Goal: Task Accomplishment & Management: Use online tool/utility

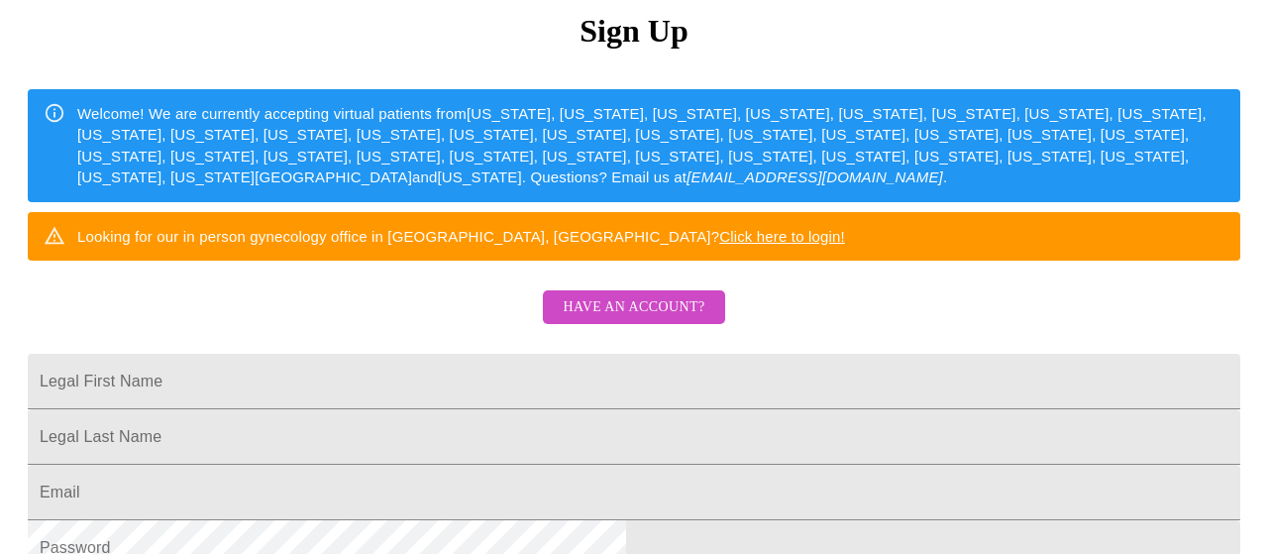
click at [618, 320] on span "Have an account?" at bounding box center [634, 307] width 142 height 25
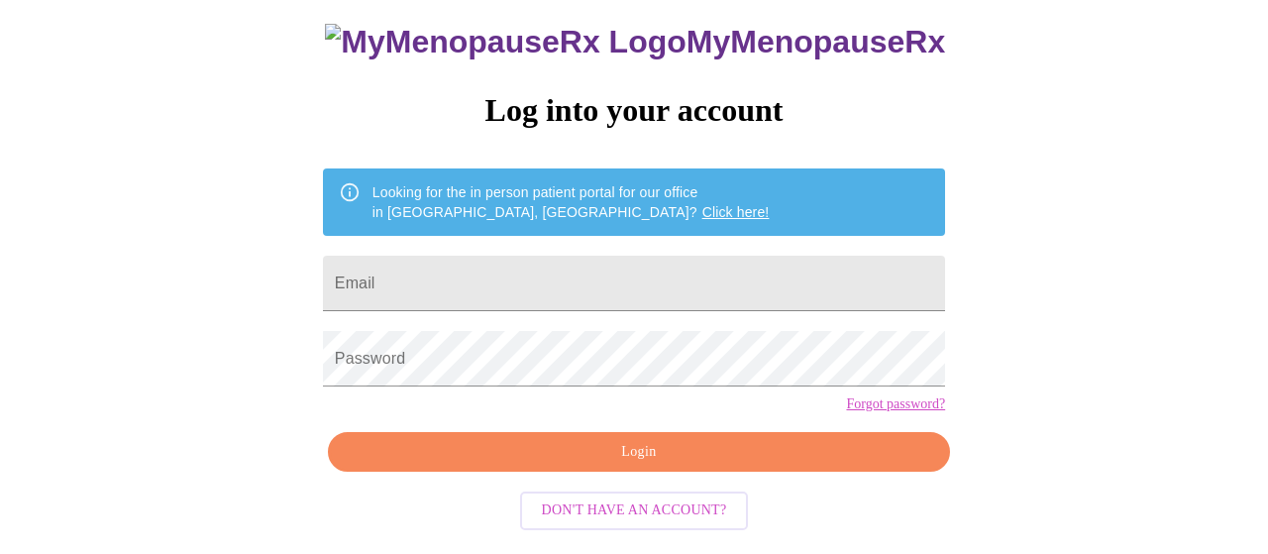
scroll to position [147, 0]
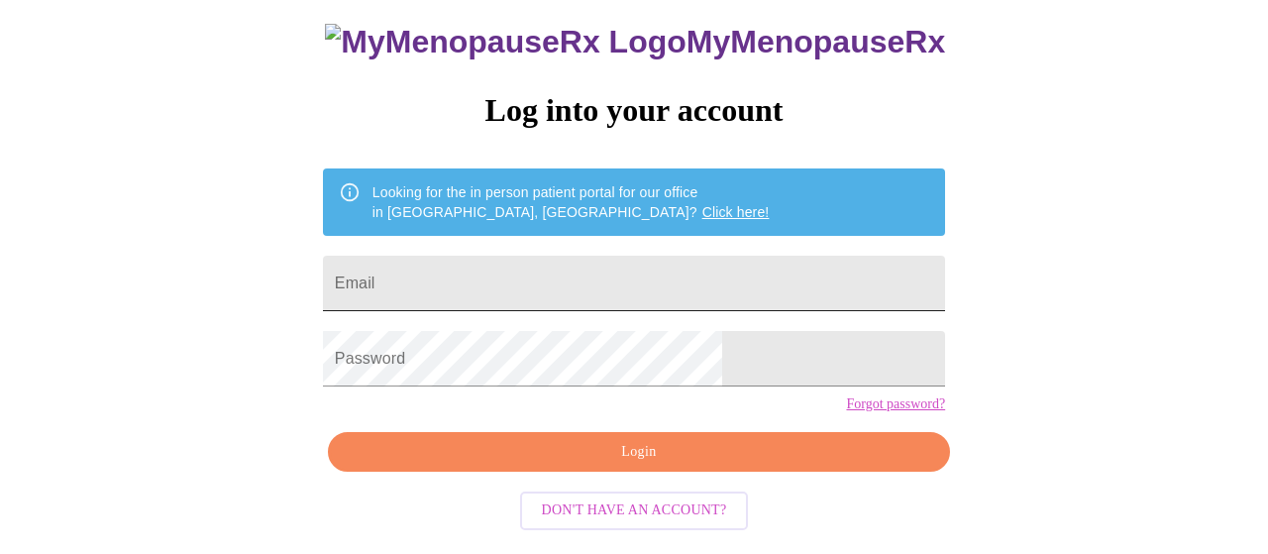
click at [496, 256] on input "Email" at bounding box center [634, 283] width 622 height 55
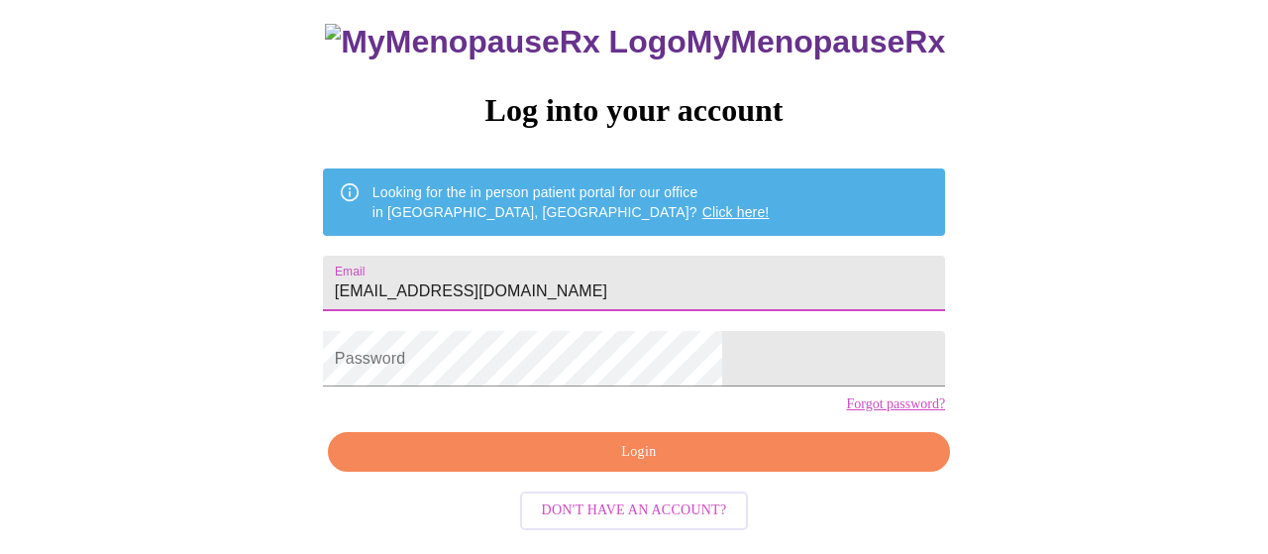
click at [496, 256] on input "[EMAIL_ADDRESS][DOMAIN_NAME]" at bounding box center [634, 283] width 622 height 55
type input "[EMAIL_ADDRESS][DOMAIN_NAME]"
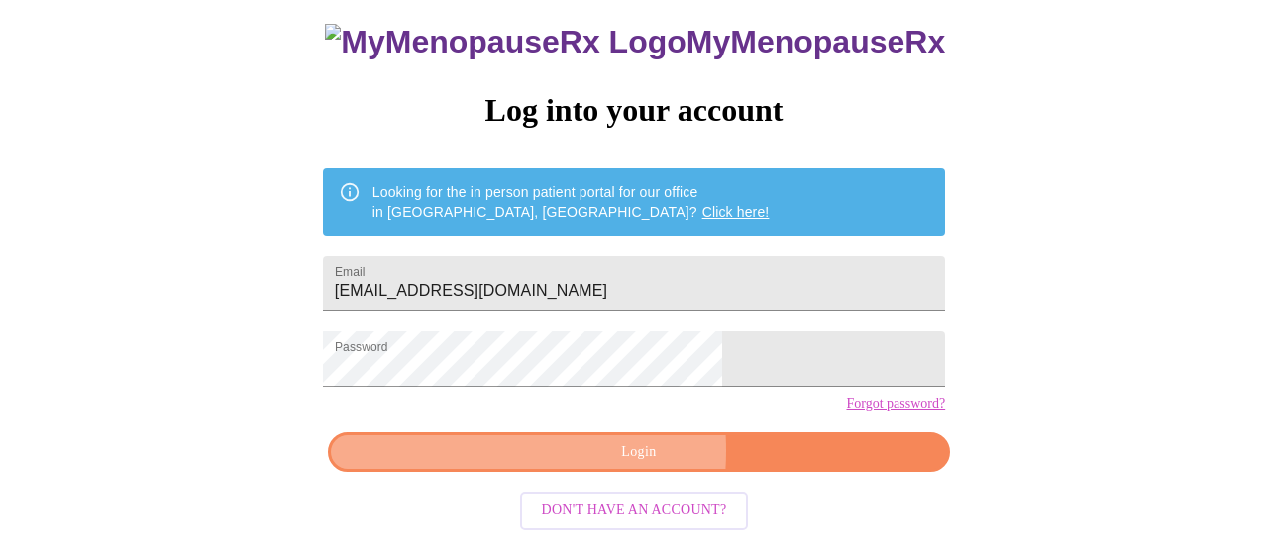
click at [536, 465] on span "Login" at bounding box center [639, 452] width 576 height 25
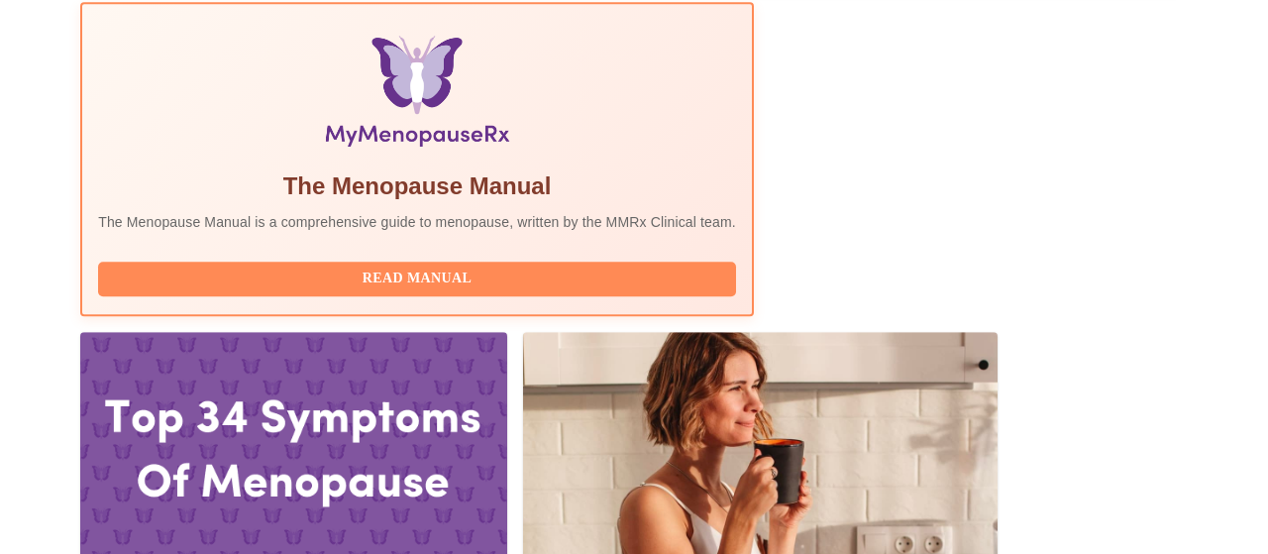
scroll to position [618, 0]
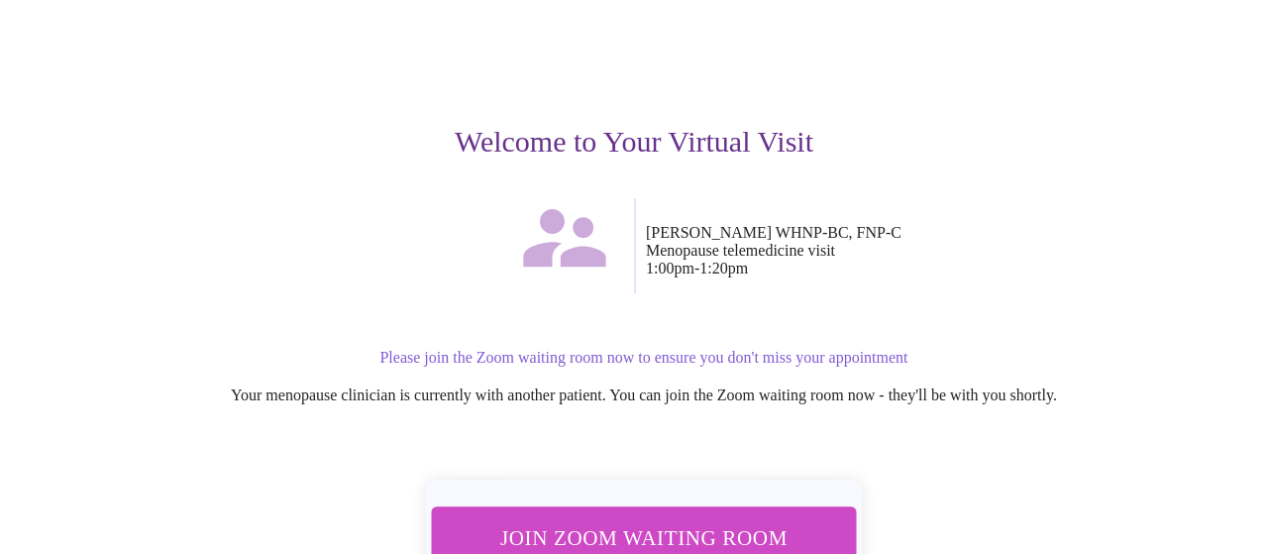
scroll to position [206, 0]
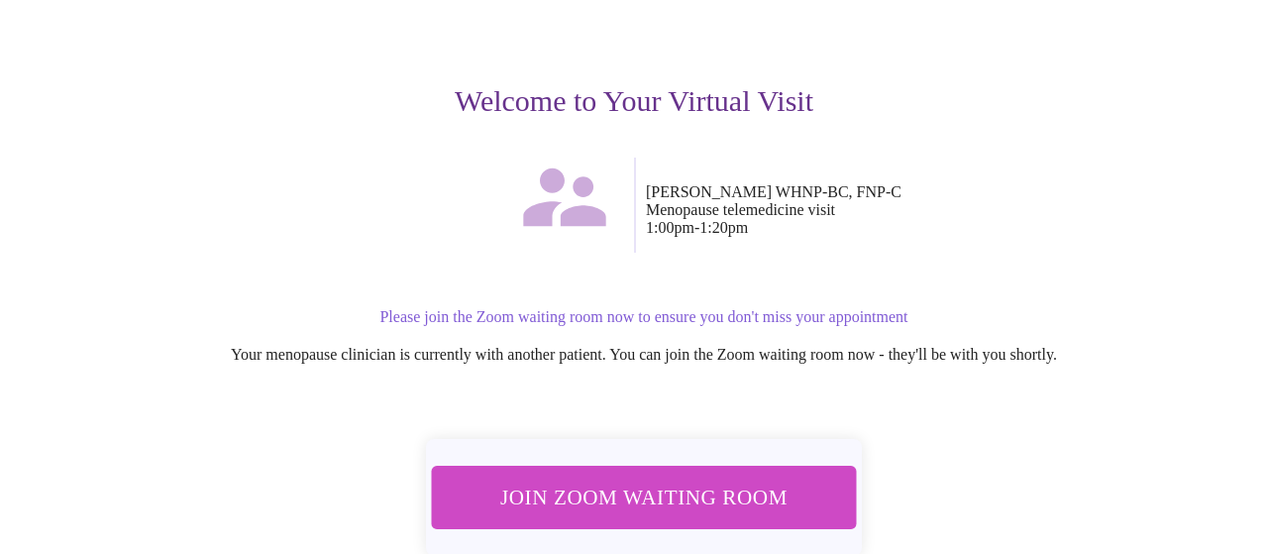
click at [685, 479] on span "Join Zoom Waiting Room" at bounding box center [644, 497] width 372 height 37
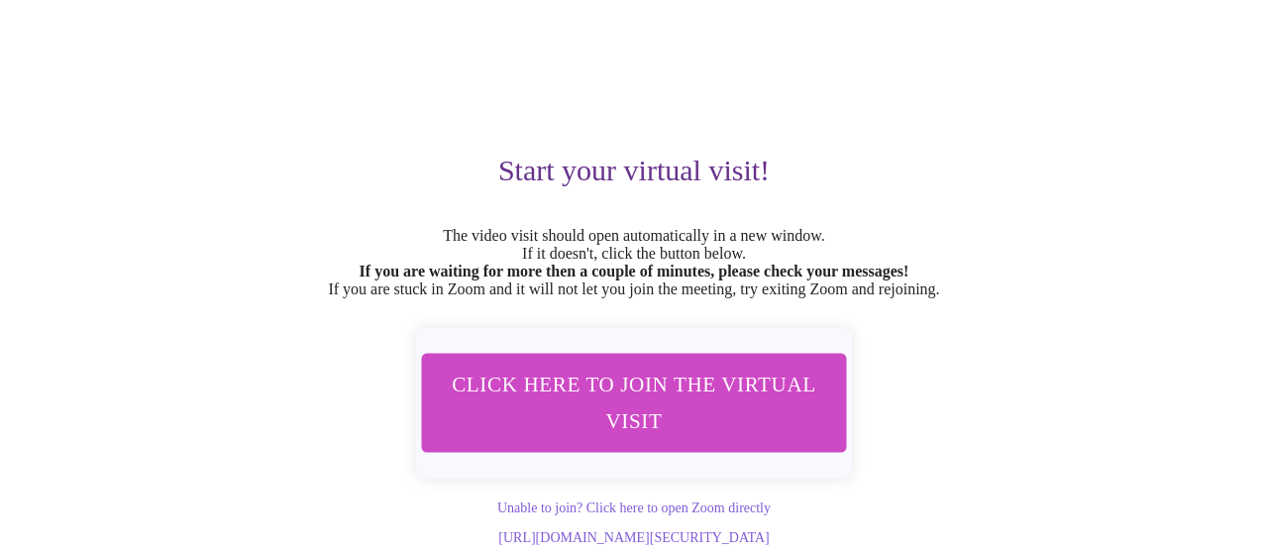
scroll to position [153, 0]
